Goal: Information Seeking & Learning: Learn about a topic

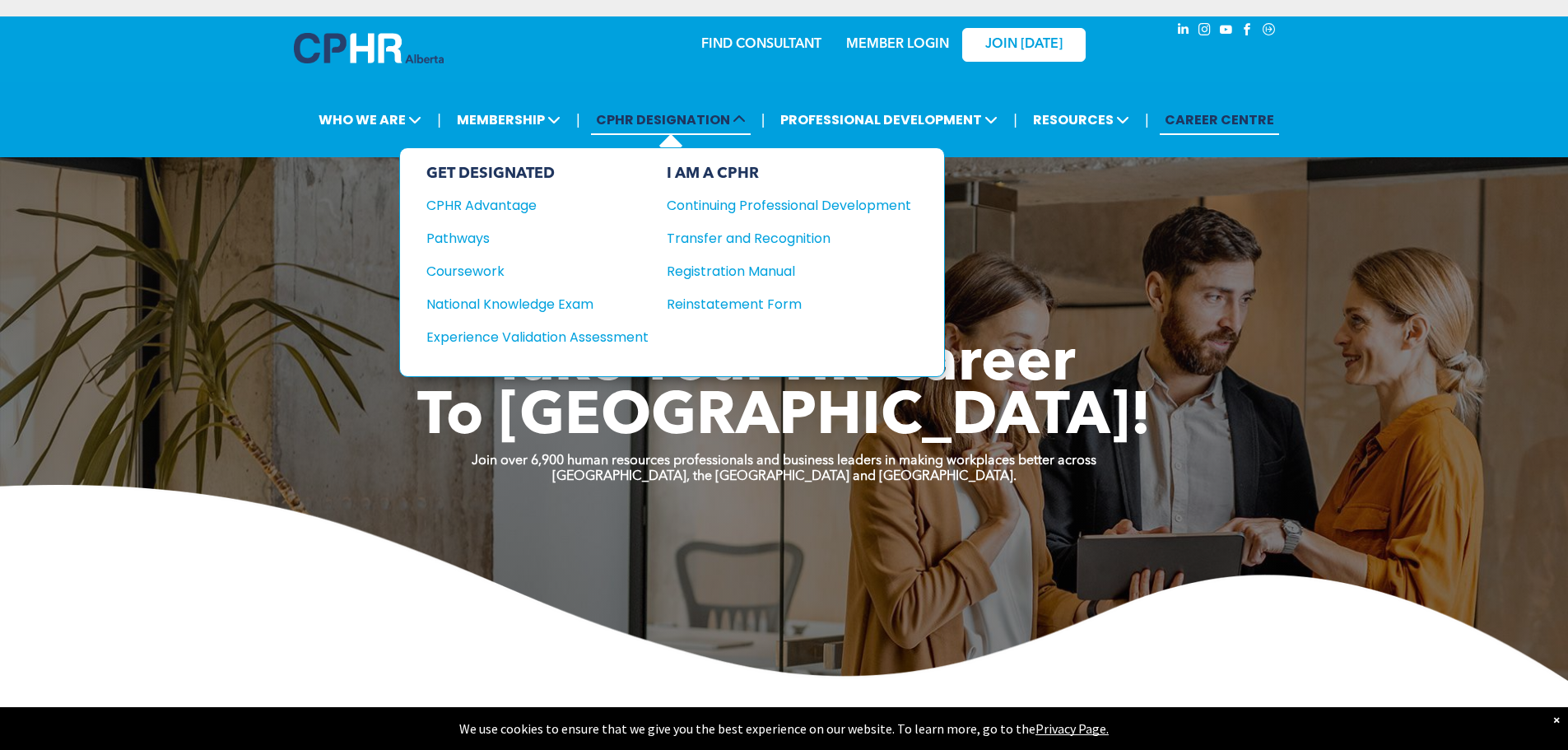
click at [682, 124] on span "CPHR DESIGNATION" at bounding box center [670, 120] width 160 height 31
click at [530, 298] on div "National Knowledge Exam" at bounding box center [526, 304] width 200 height 20
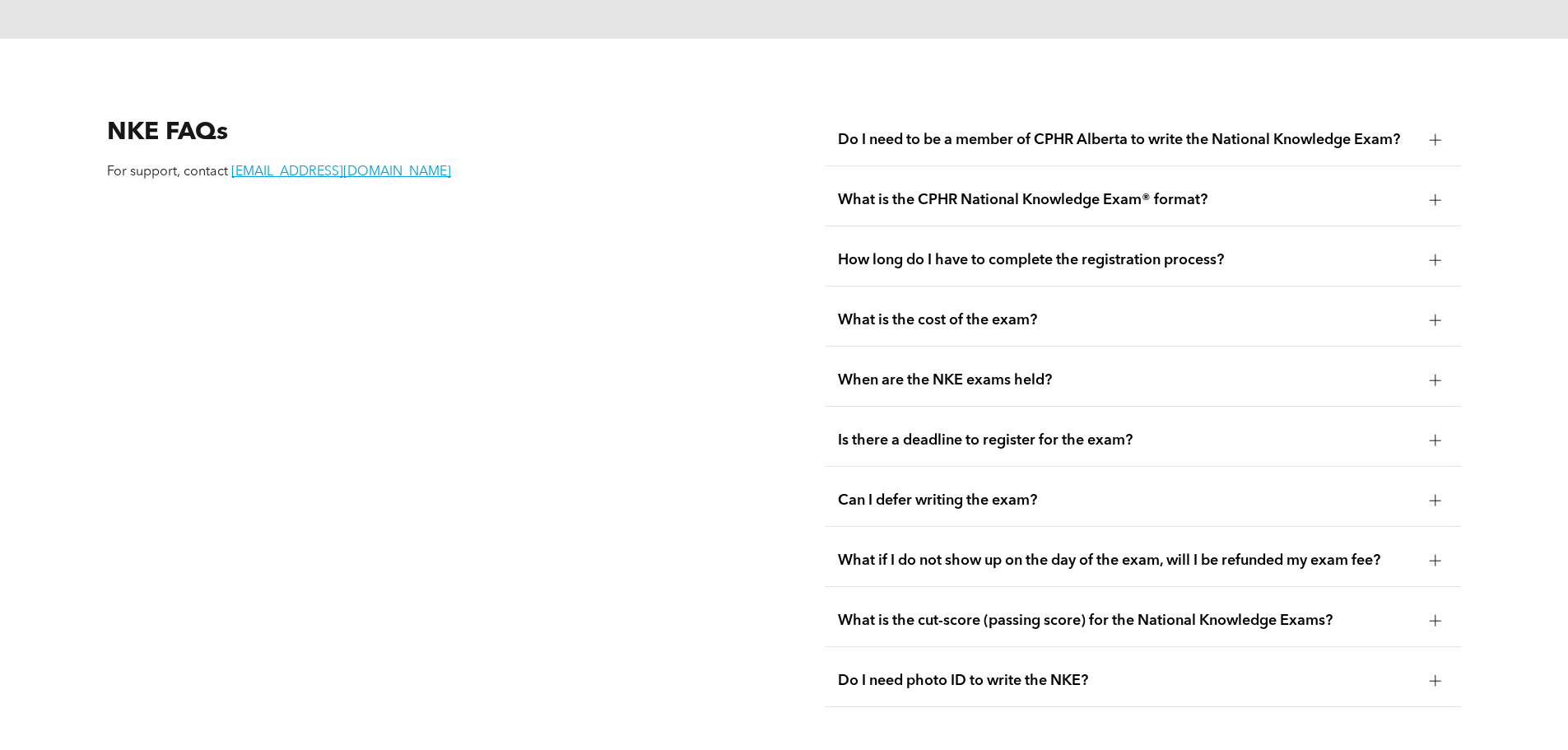
scroll to position [2534, 0]
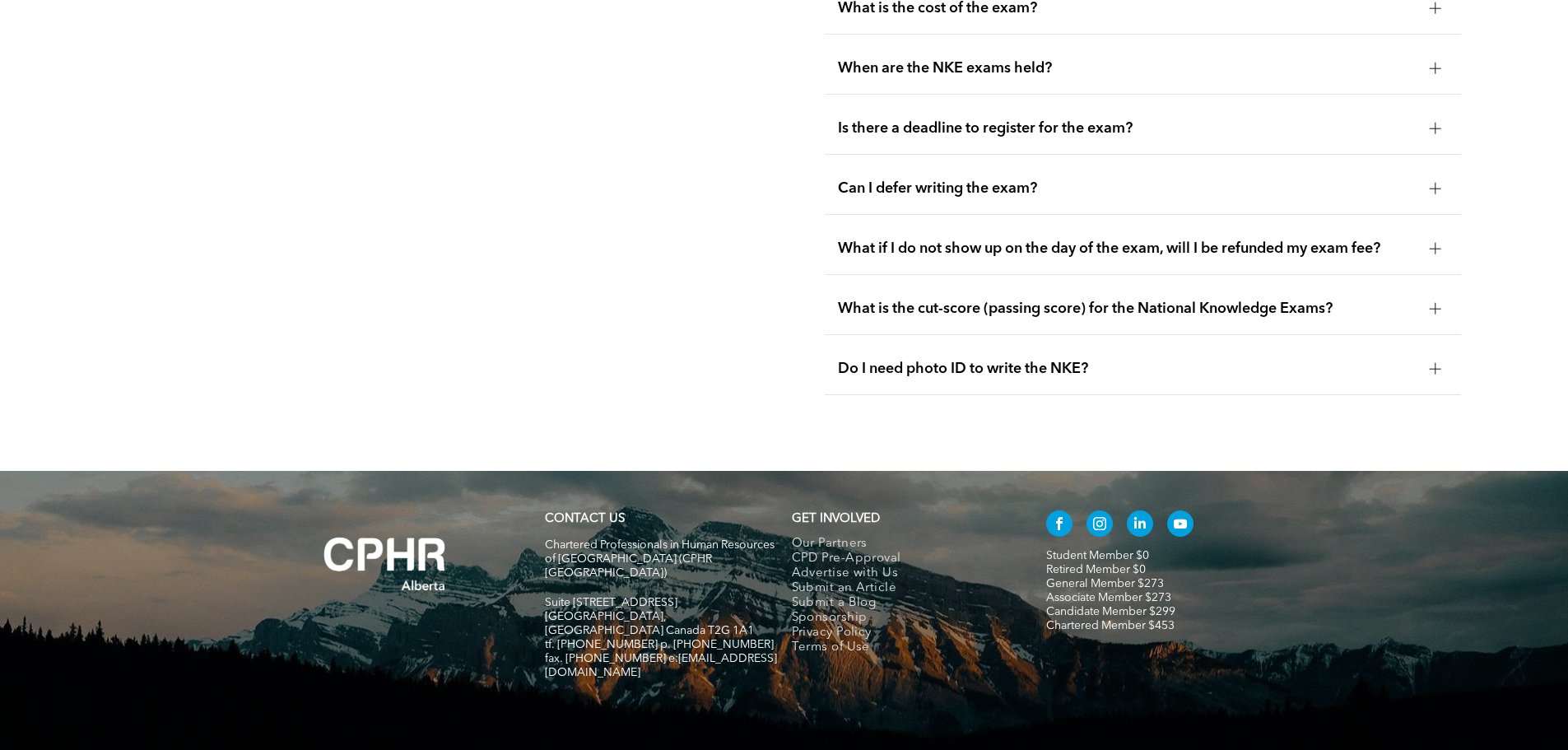
click at [993, 120] on span "Is there a deadline to register for the exam?" at bounding box center [1127, 128] width 579 height 18
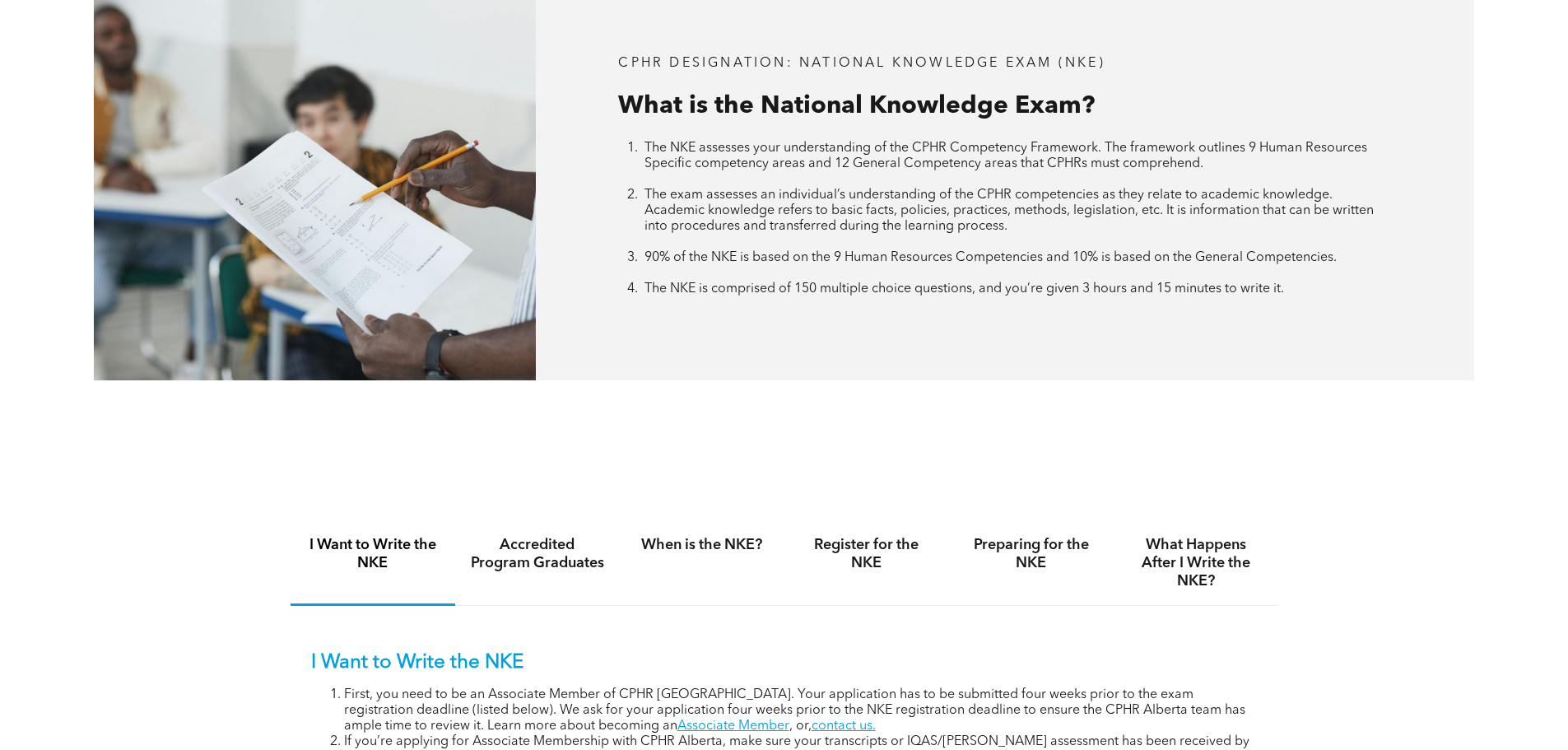
scroll to position [888, 0]
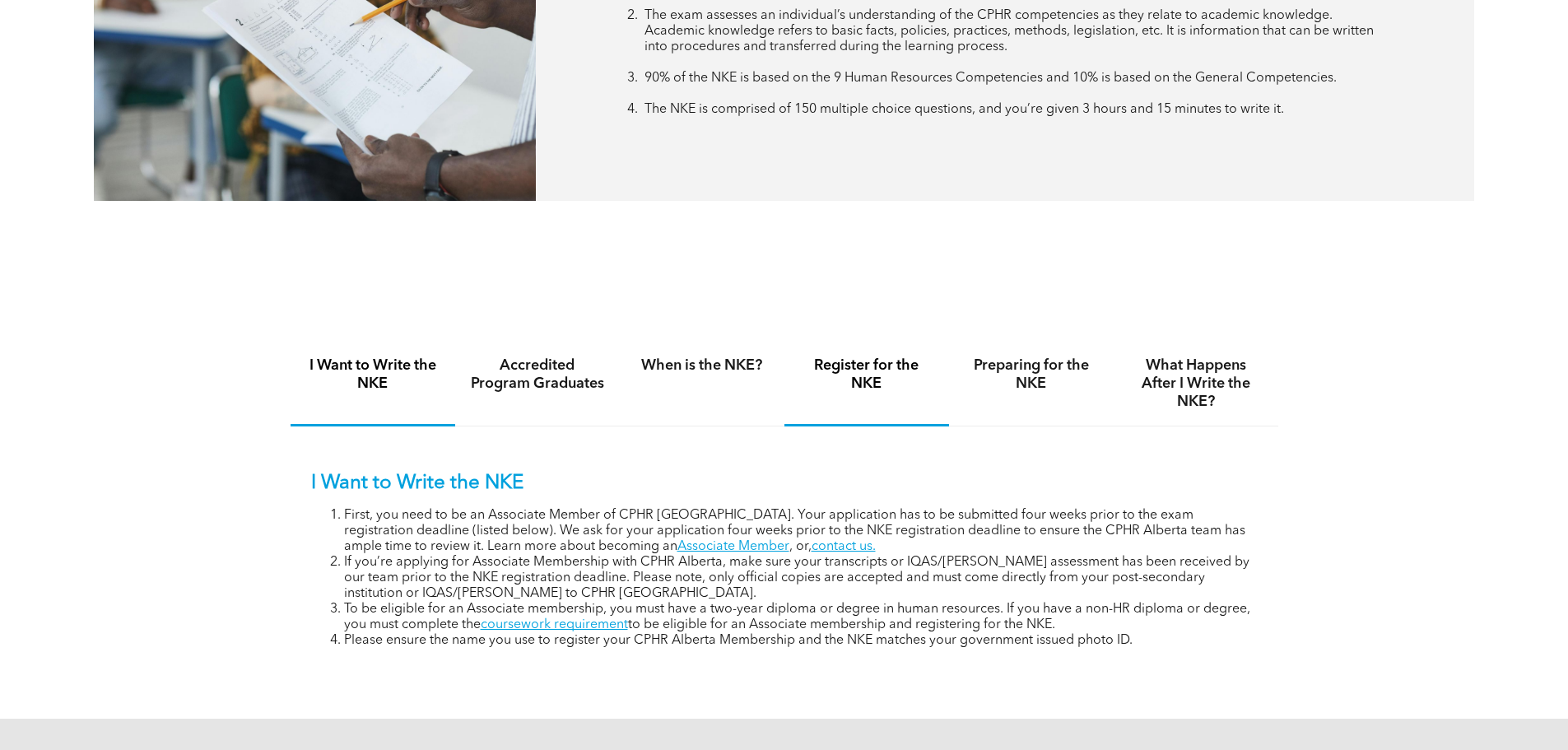
click at [881, 359] on h4 "Register for the NKE" at bounding box center [866, 375] width 135 height 36
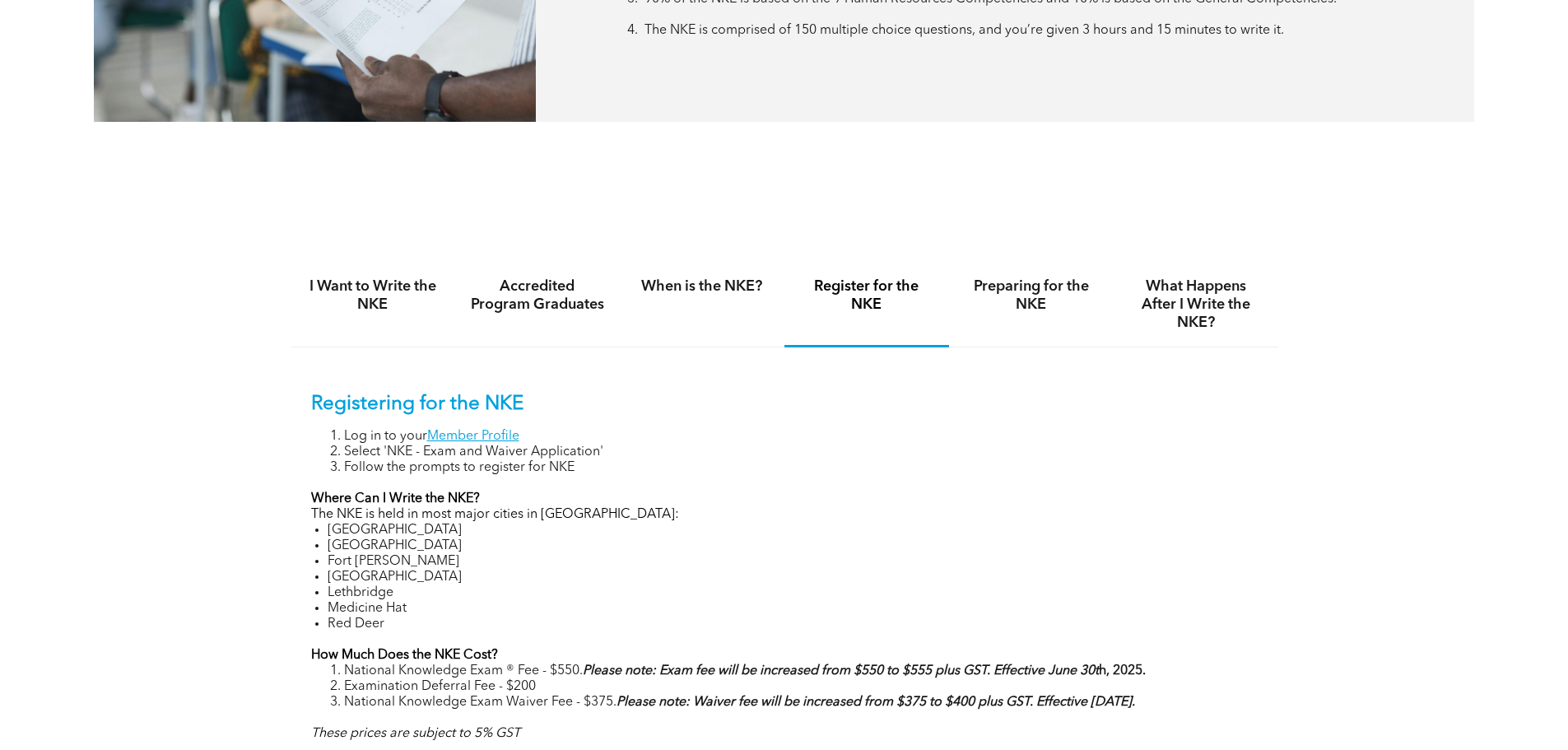
scroll to position [1053, 0]
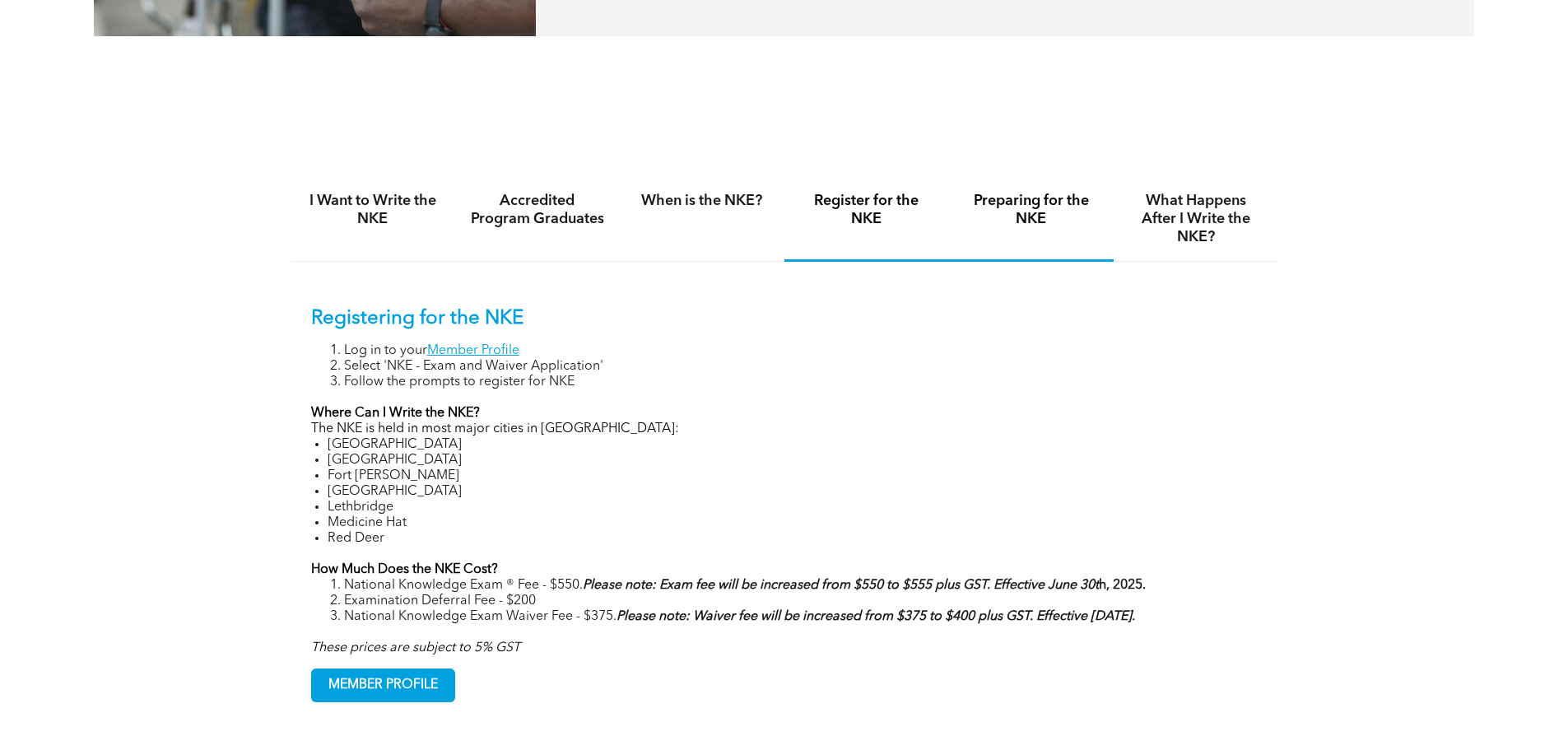
click at [1024, 198] on h4 "Preparing for the NKE" at bounding box center [1031, 210] width 135 height 36
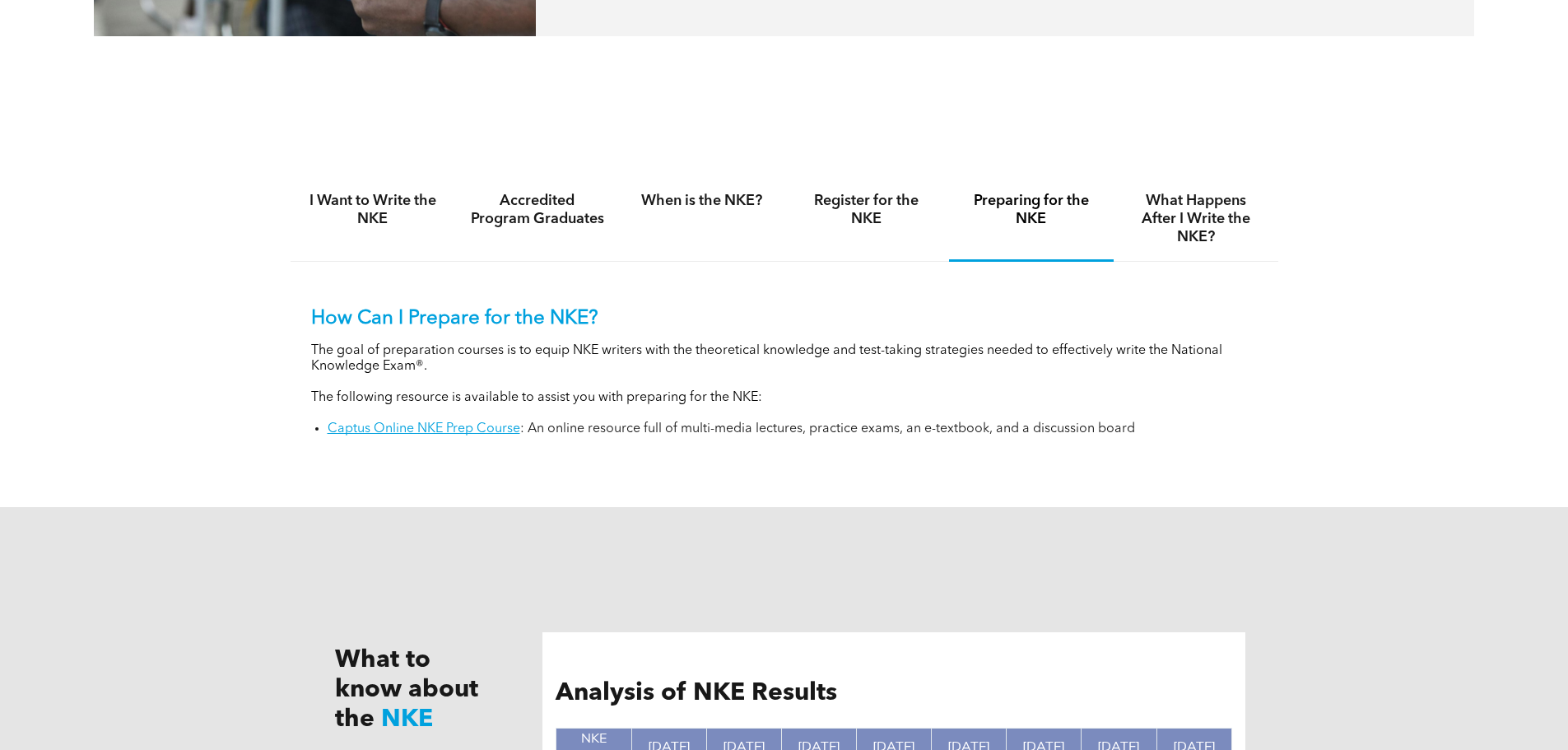
click at [1407, 378] on div "I Want to Write the NKE Accredited Program Graduates When is the NKE? Register …" at bounding box center [784, 319] width 1568 height 377
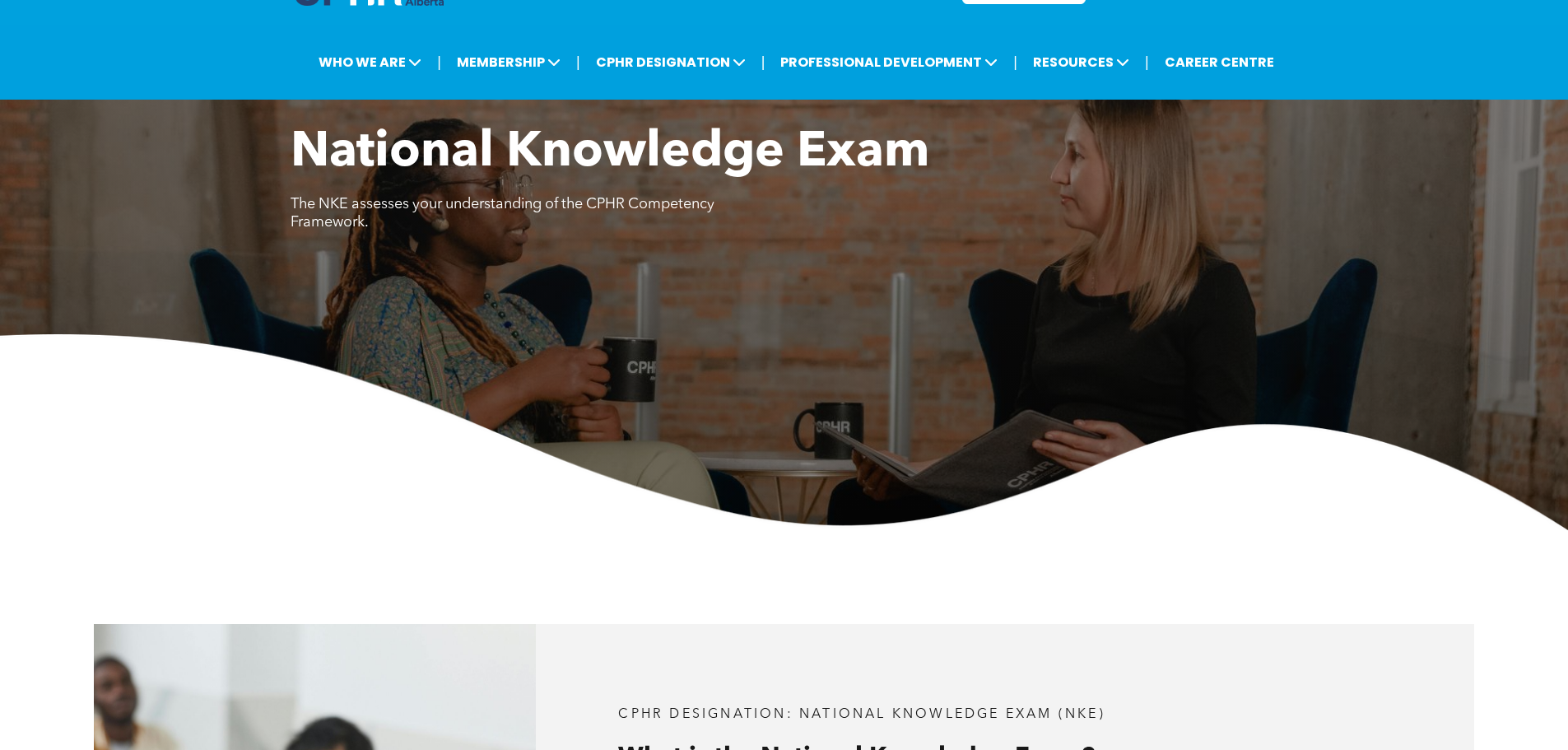
scroll to position [0, 0]
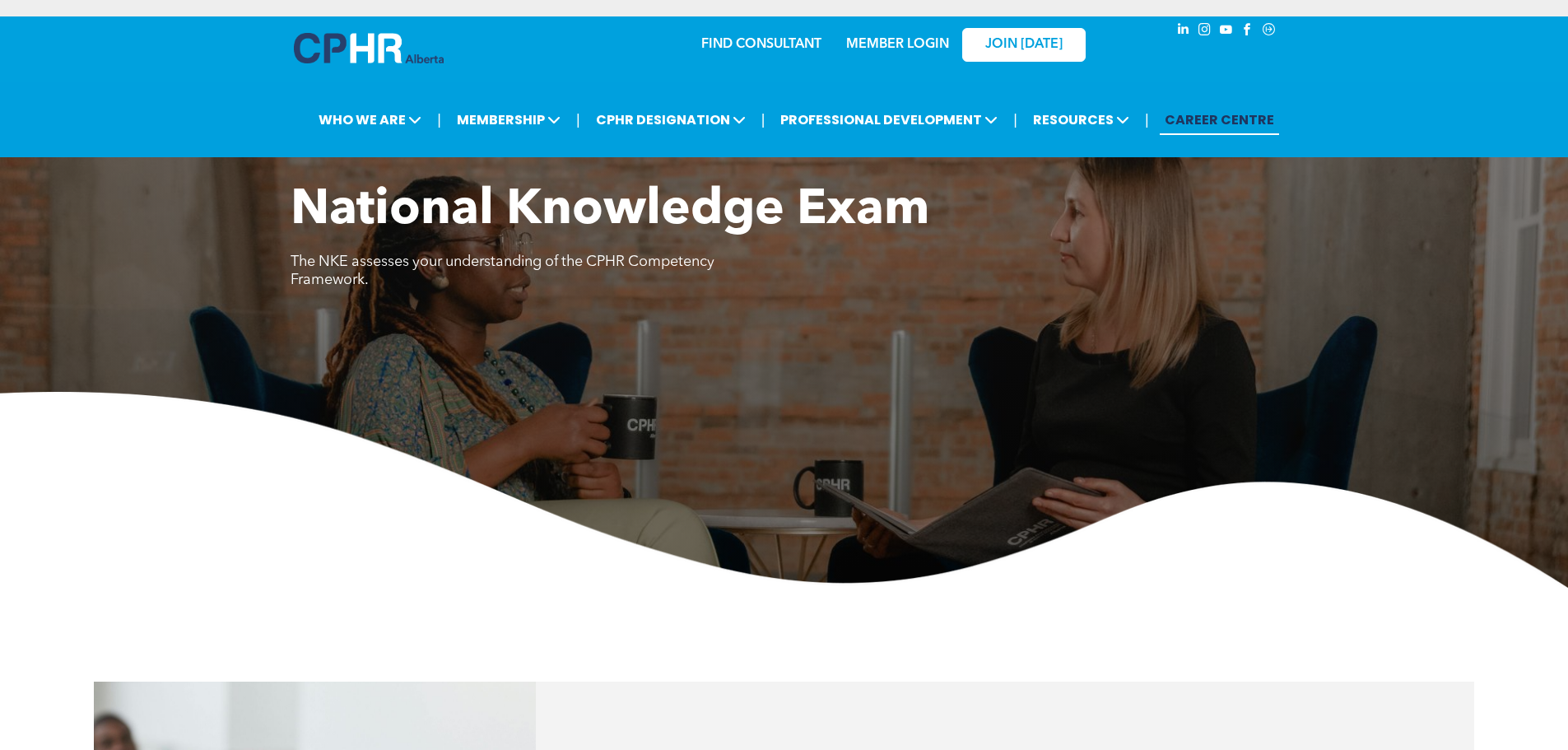
click at [1244, 116] on link "CAREER CENTRE" at bounding box center [1219, 120] width 120 height 31
